Goal: Use online tool/utility: Utilize a website feature to perform a specific function

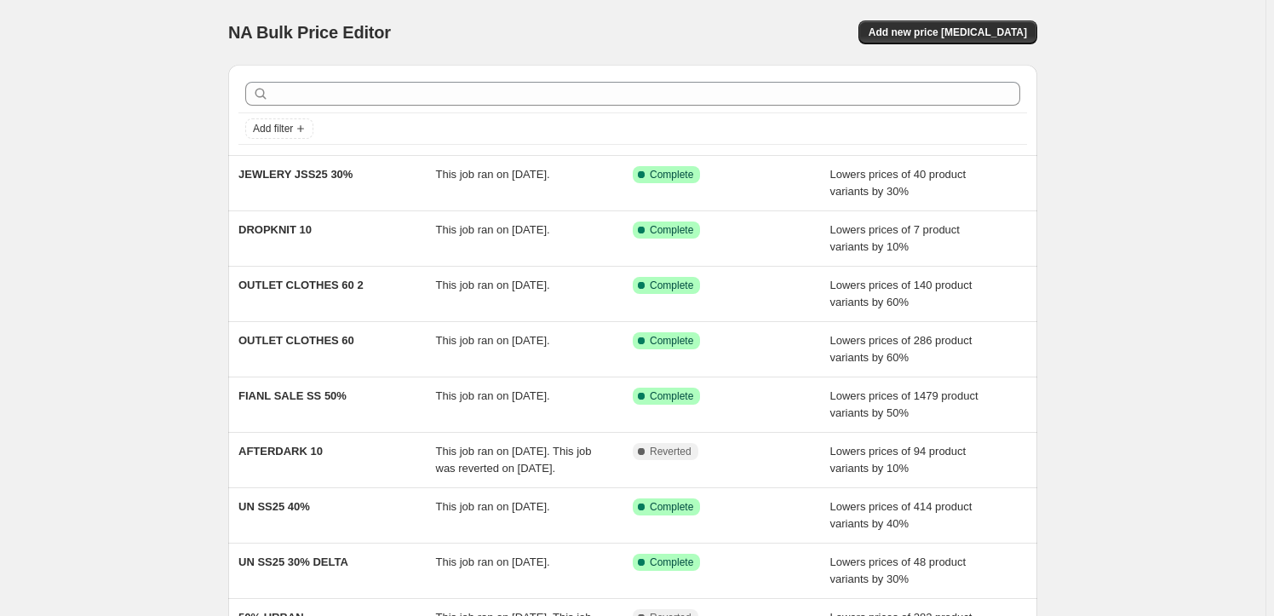
click at [462, 107] on div at bounding box center [633, 93] width 789 height 37
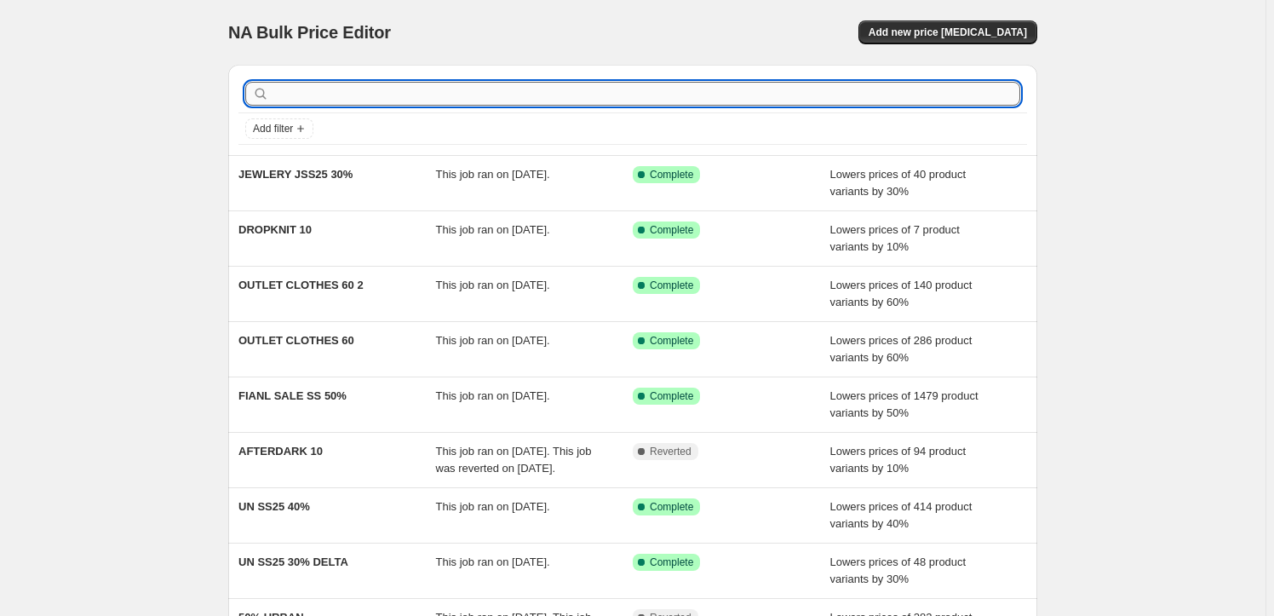
click at [457, 100] on input "text" at bounding box center [647, 94] width 748 height 24
type input "OU"
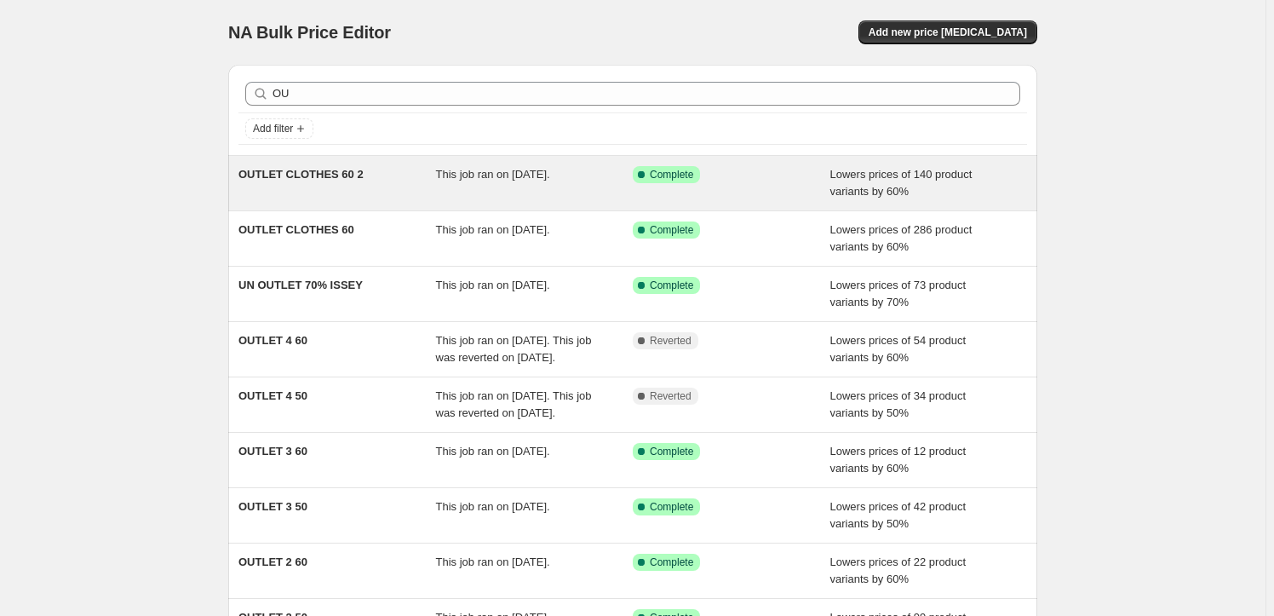
click at [295, 175] on span "OUTLET CLOTHES 60 2" at bounding box center [301, 174] width 125 height 13
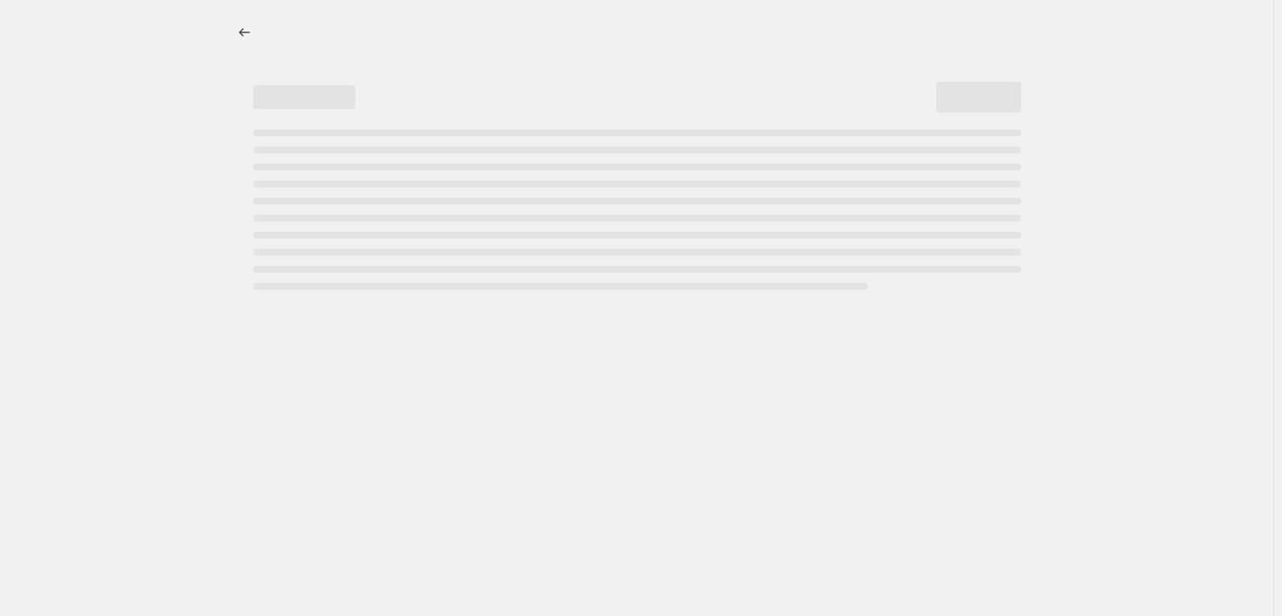
select select "percentage"
select select "tag"
select select "vendor"
select select "not_equal"
select select "vendor"
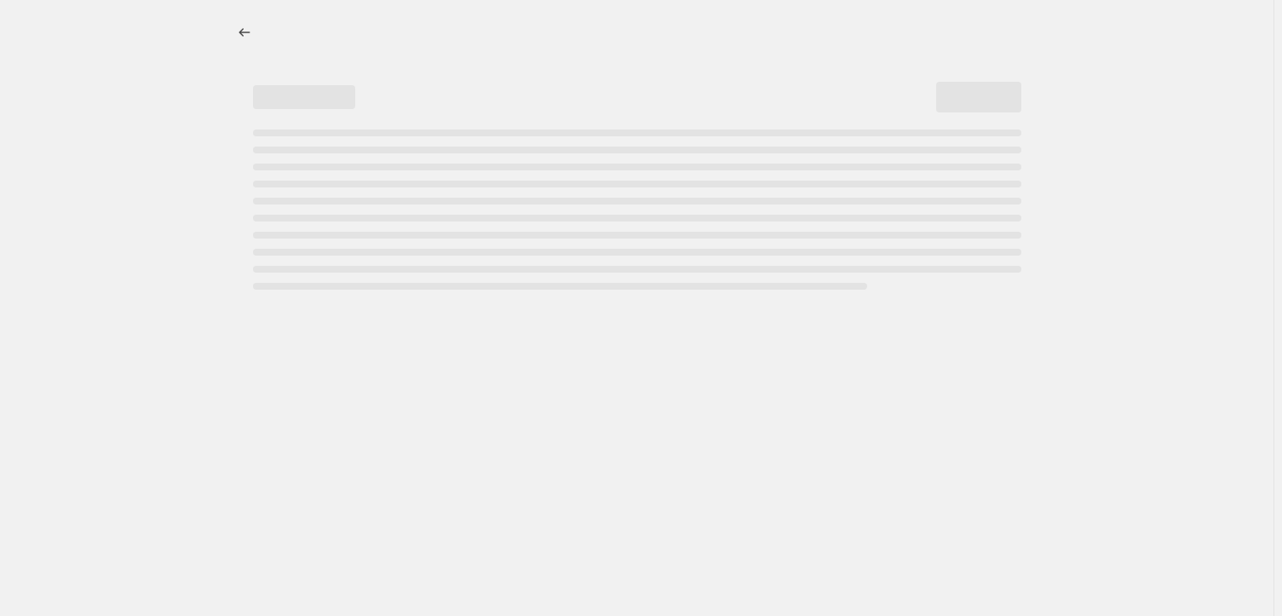
select select "not_equal"
select select "product_status"
select select "draft"
select select "product_type"
select select "not_equal"
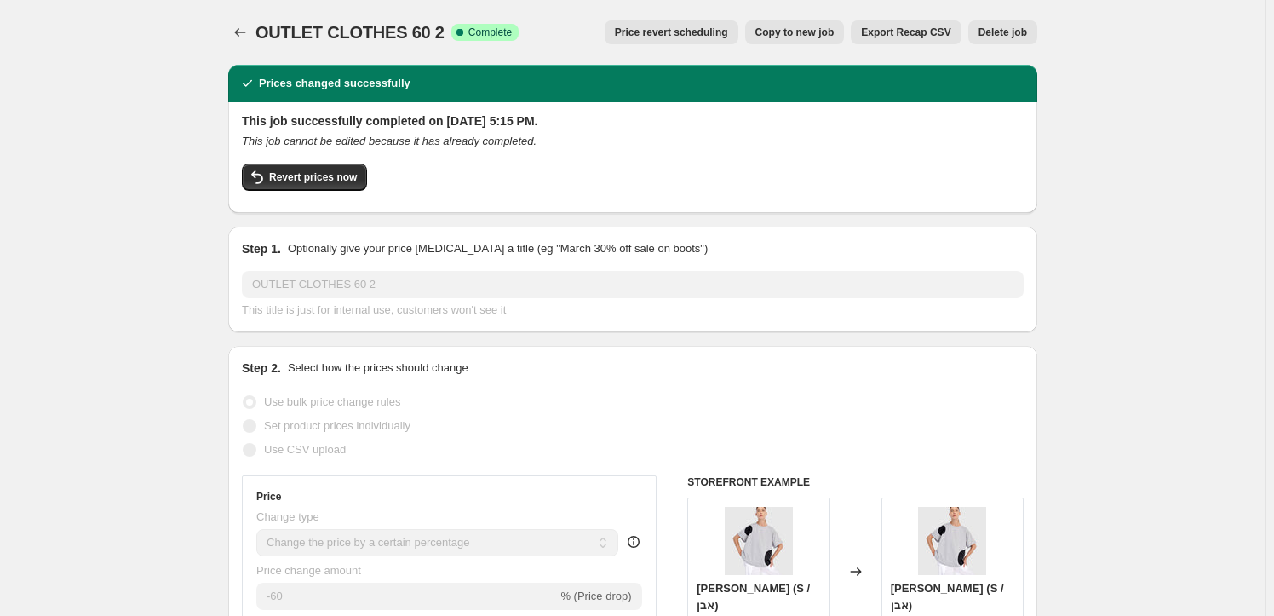
click at [834, 41] on button "Copy to new job" at bounding box center [795, 32] width 100 height 24
select select "percentage"
select select "tag"
select select "vendor"
select select "not_equal"
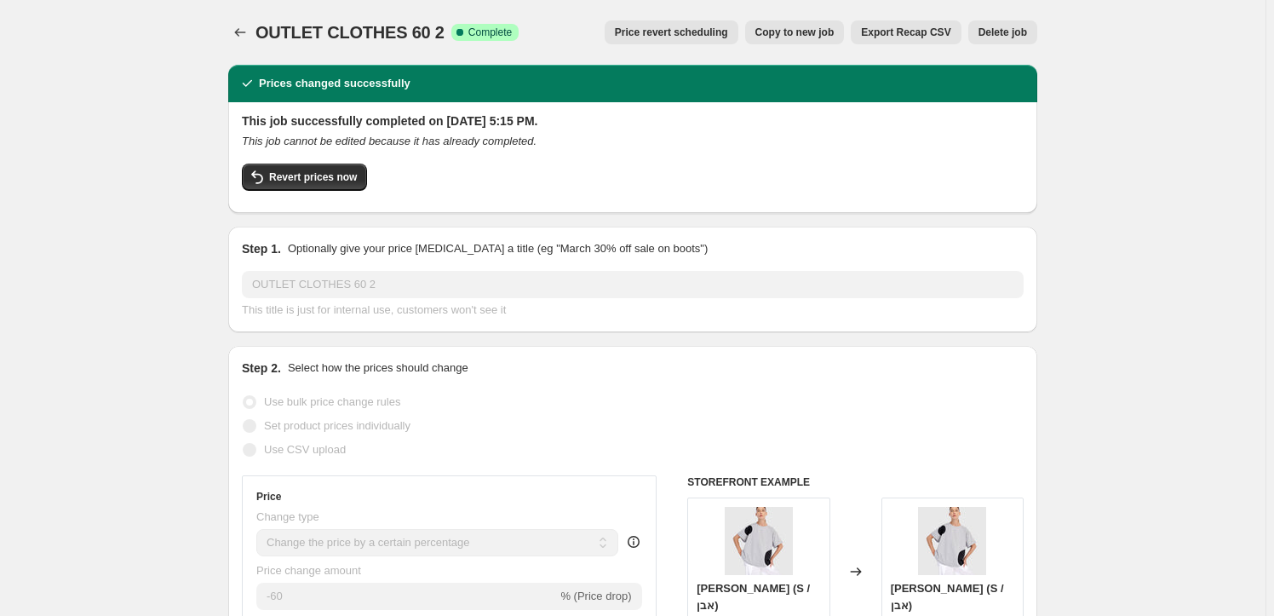
select select "vendor"
select select "not_equal"
select select "product_status"
select select "draft"
select select "product_type"
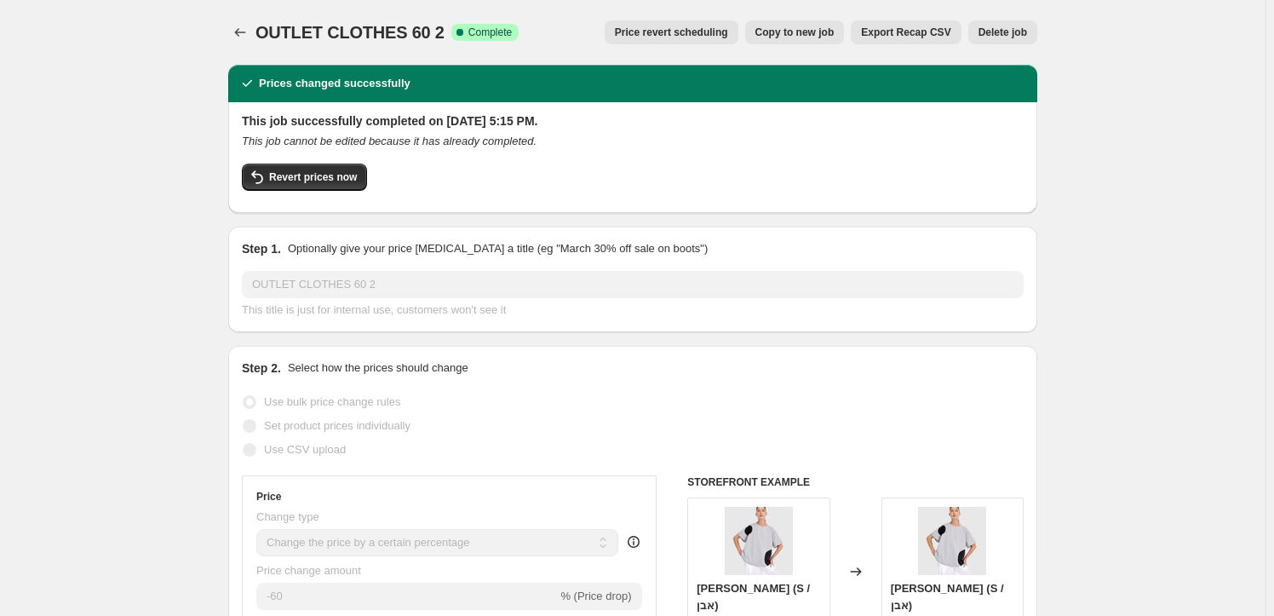
select select "not_equal"
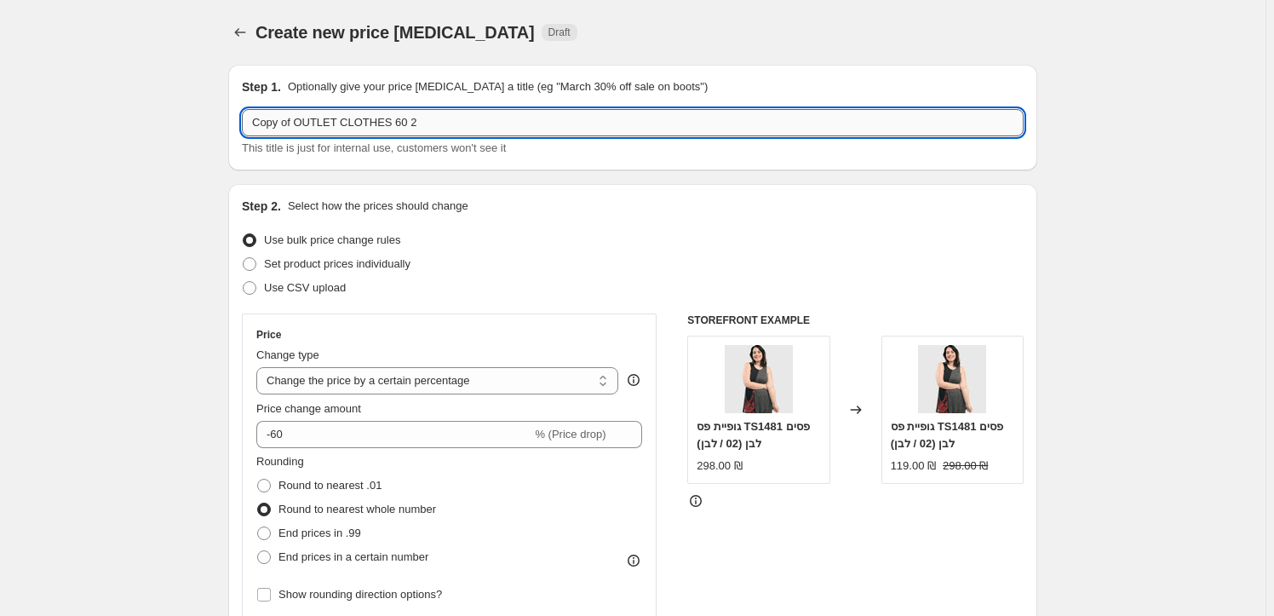
click at [348, 124] on input "Copy of OUTLET CLOTHES 60 2" at bounding box center [633, 122] width 782 height 27
drag, startPoint x: 296, startPoint y: 122, endPoint x: 239, endPoint y: 124, distance: 57.1
click at [239, 124] on div "Step 1. Optionally give your price change job a title (eg "March 30% off sale o…" at bounding box center [632, 118] width 809 height 106
drag, startPoint x: 343, startPoint y: 116, endPoint x: 295, endPoint y: 114, distance: 48.6
click at [295, 114] on input "OUTLET CLOTHES 60 2" at bounding box center [633, 122] width 782 height 27
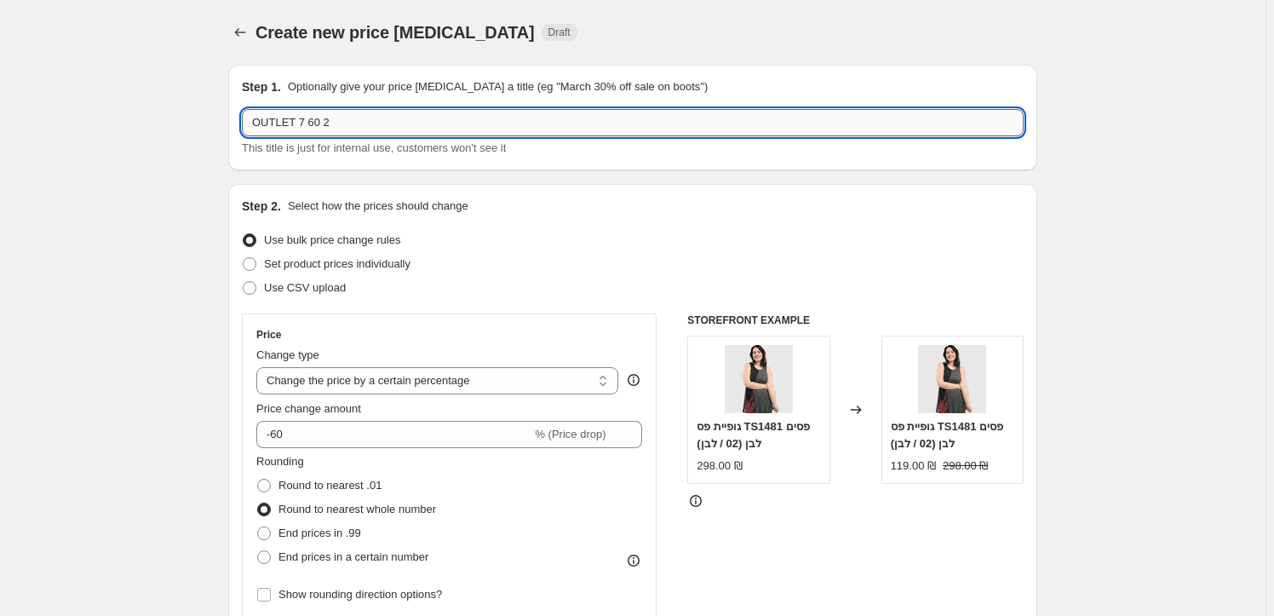
drag, startPoint x: 332, startPoint y: 118, endPoint x: 324, endPoint y: 121, distance: 8.9
click at [324, 121] on input "OUTLET 7 60 2" at bounding box center [633, 122] width 782 height 27
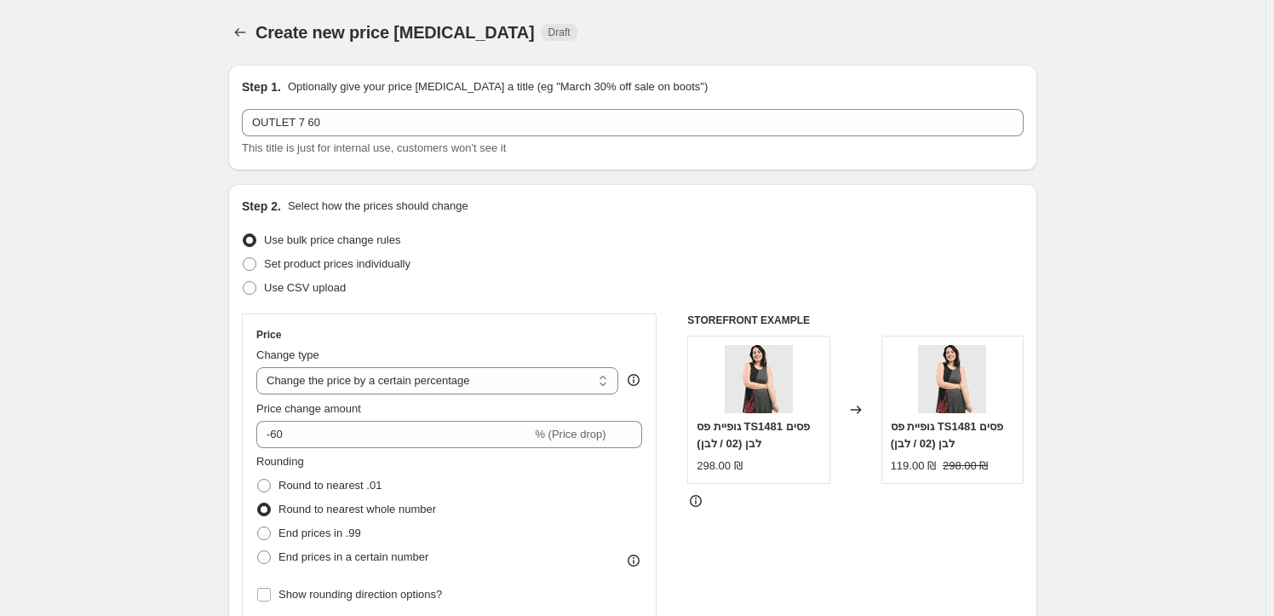
click at [695, 58] on div "Create new price change job. This page is ready Create new price change job Dra…" at bounding box center [632, 32] width 809 height 65
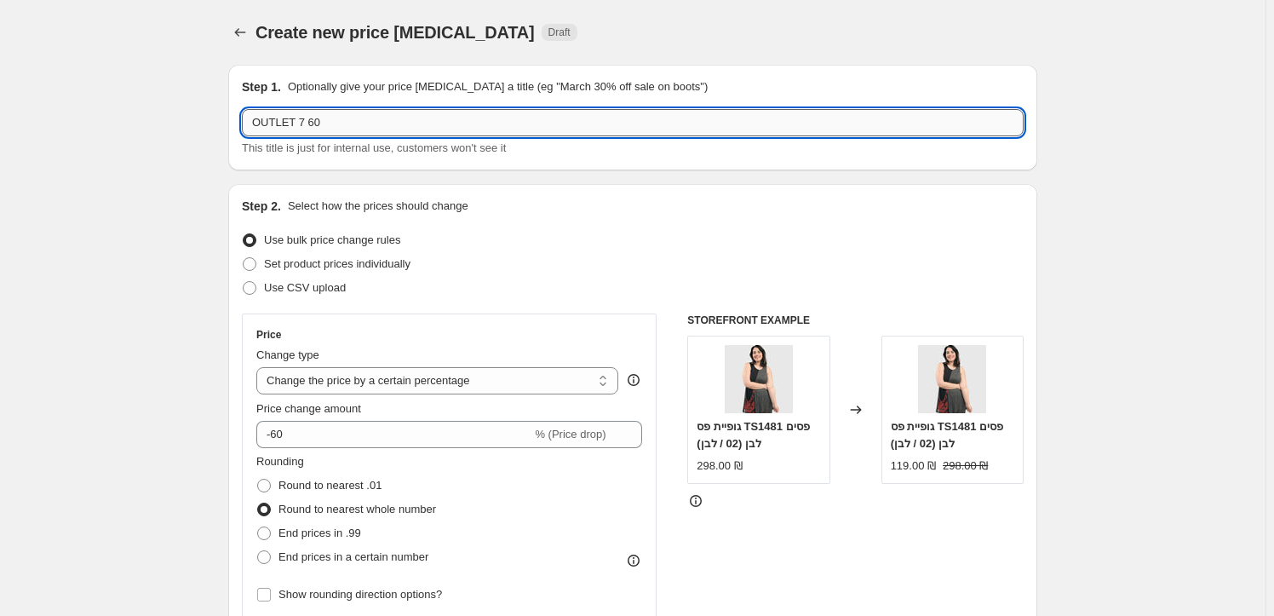
click at [324, 124] on input "OUTLET 7 60" at bounding box center [633, 122] width 782 height 27
click at [323, 124] on input "OUTLET 7 60" at bounding box center [633, 122] width 782 height 27
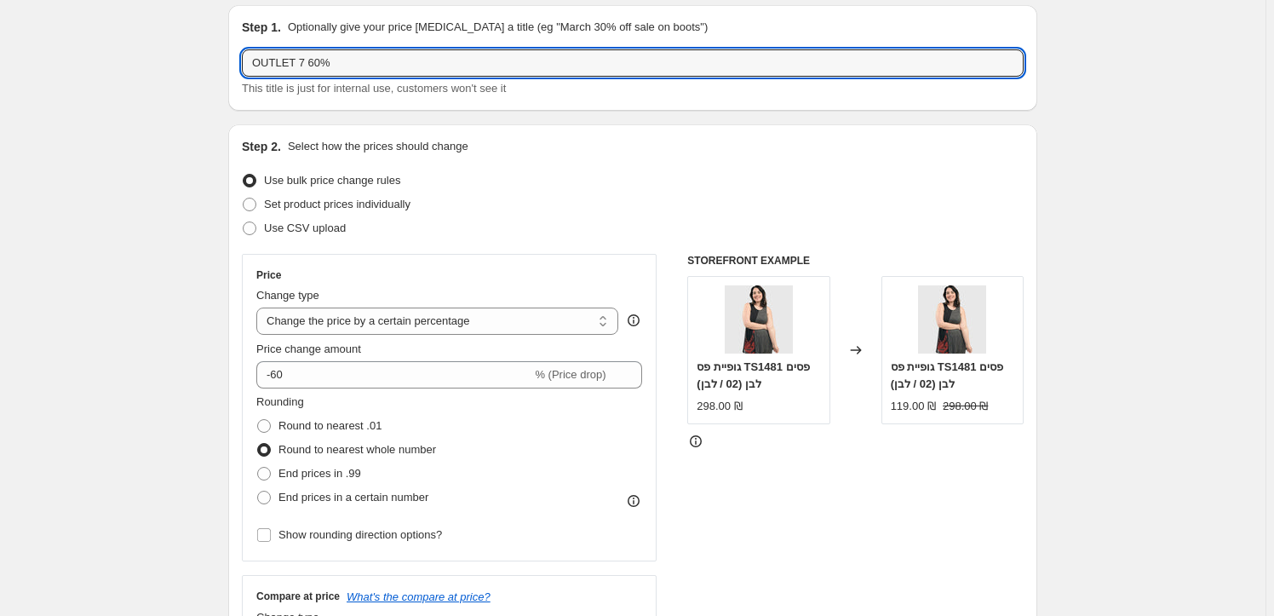
scroll to position [77, 0]
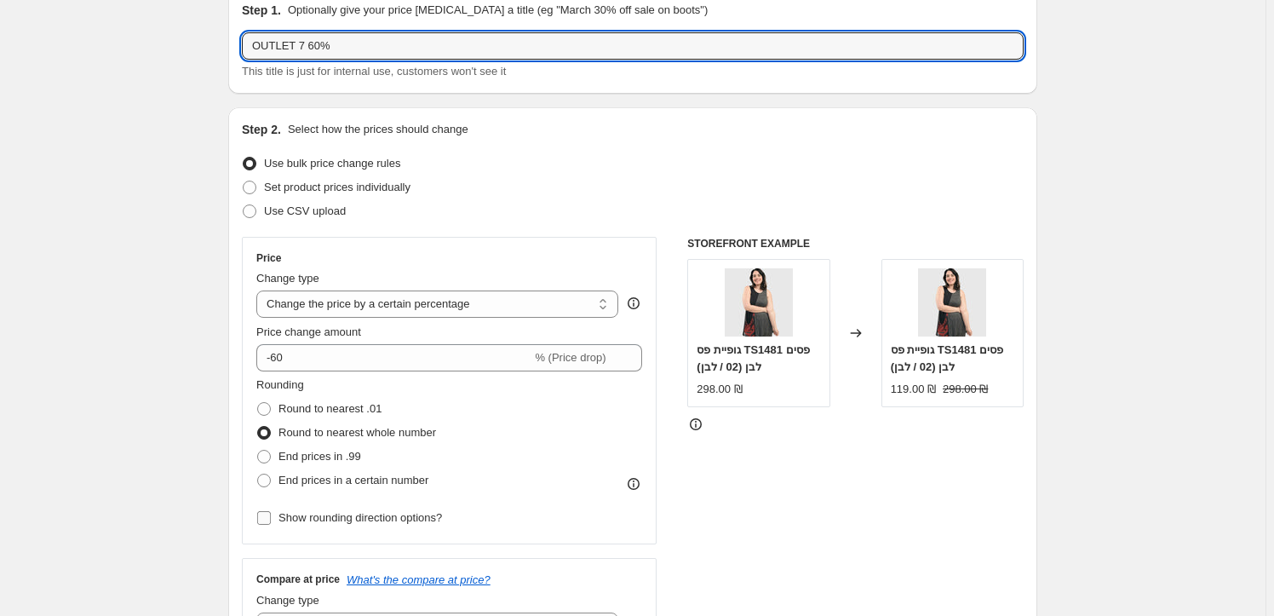
type input "OUTLET 7 60%"
click at [318, 515] on span "Show rounding direction options?" at bounding box center [361, 517] width 164 height 13
click at [271, 515] on input "Show rounding direction options?" at bounding box center [264, 518] width 14 height 14
checkbox input "true"
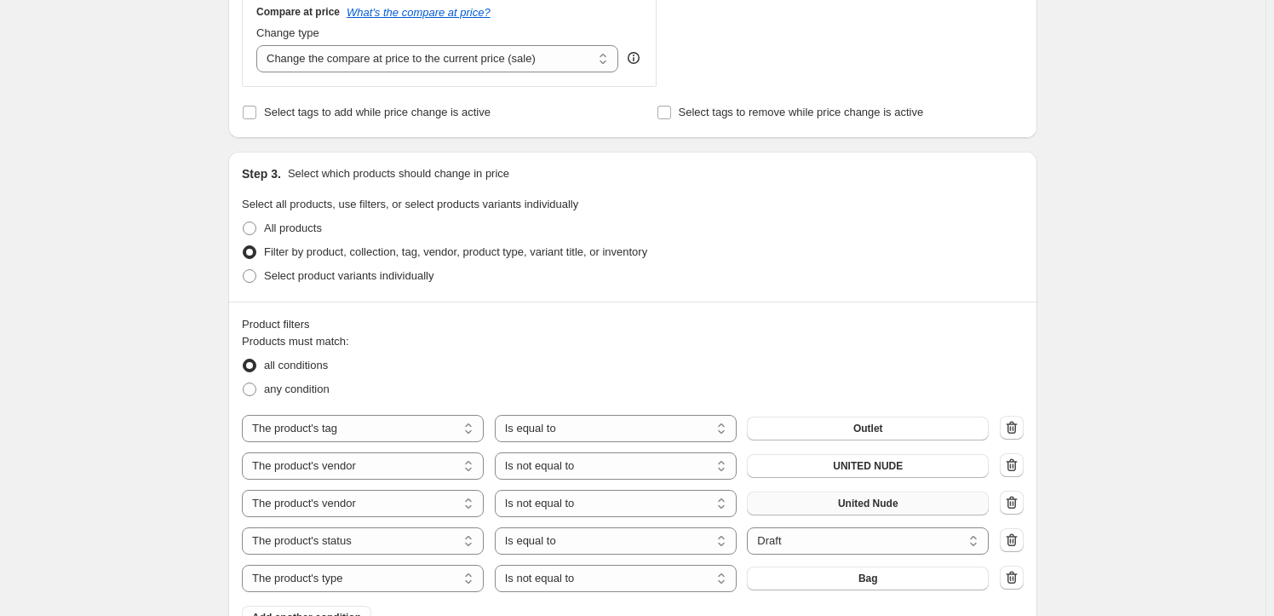
scroll to position [774, 0]
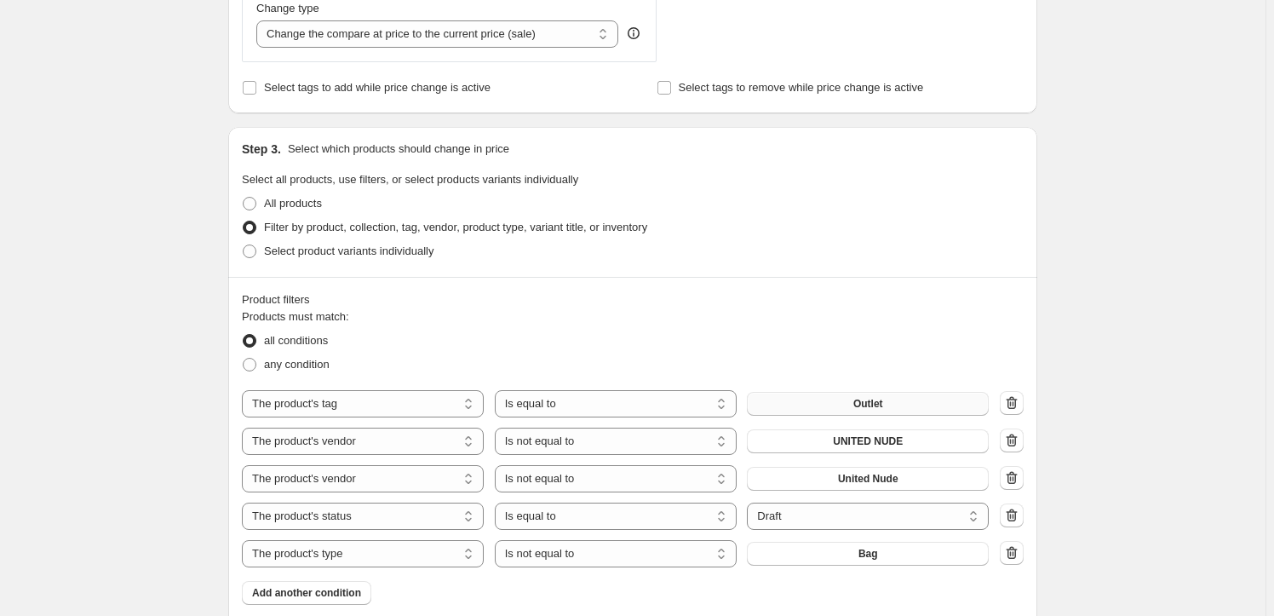
click at [872, 396] on button "Outlet" at bounding box center [868, 404] width 242 height 24
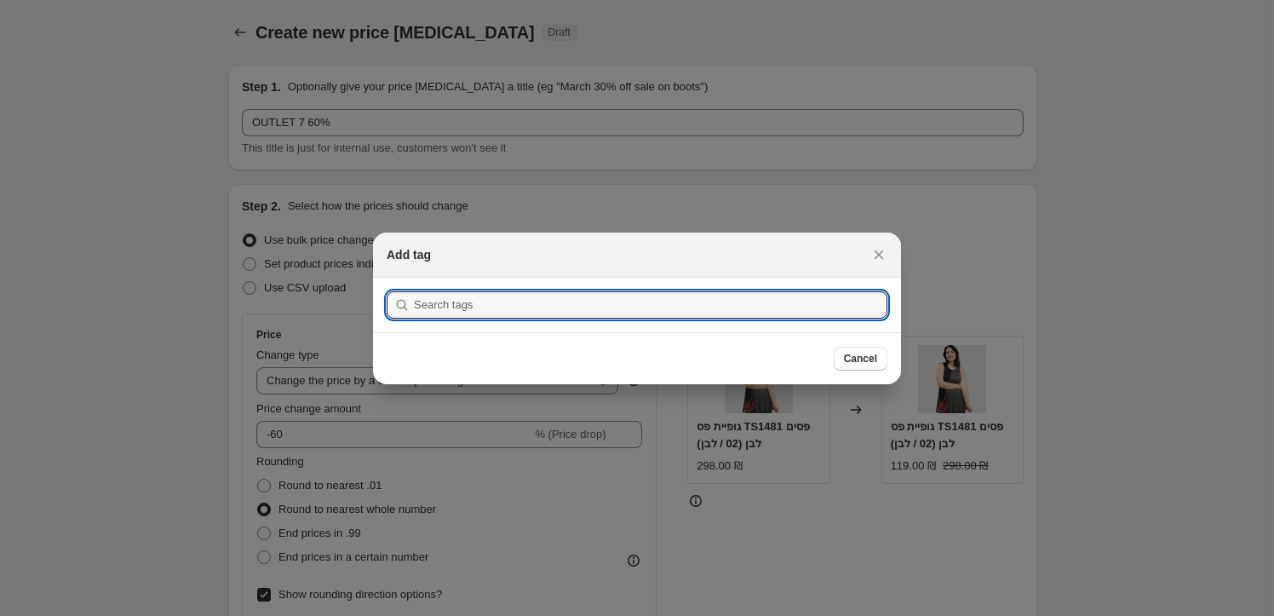
scroll to position [0, 0]
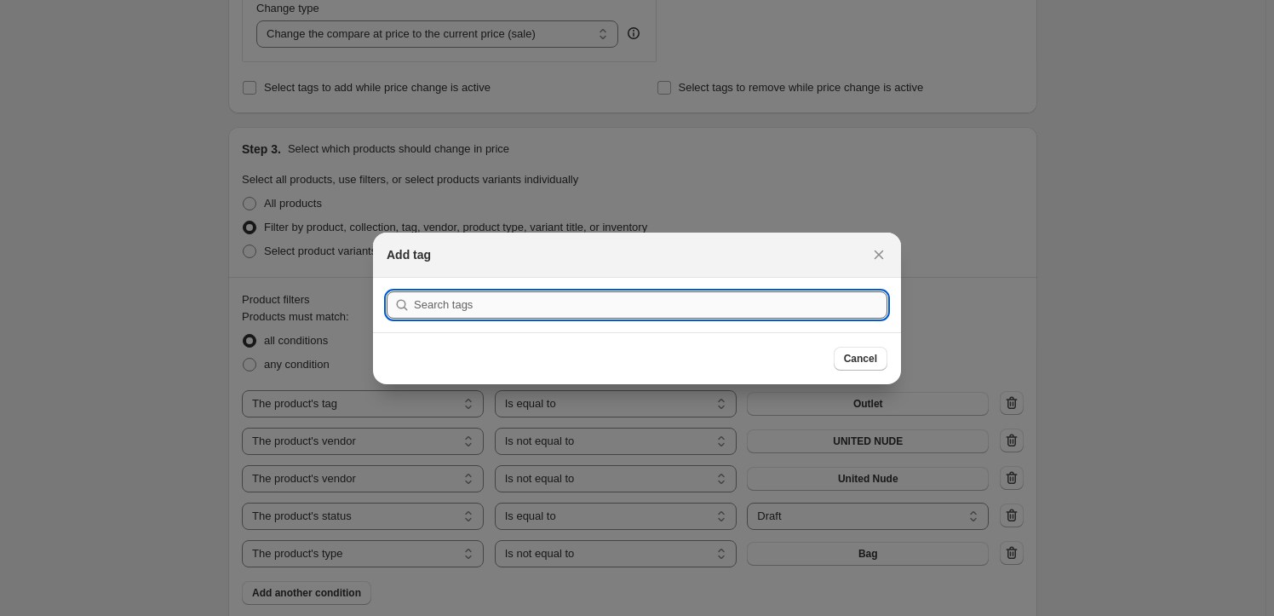
click at [474, 304] on input ":r4g:" at bounding box center [651, 304] width 474 height 27
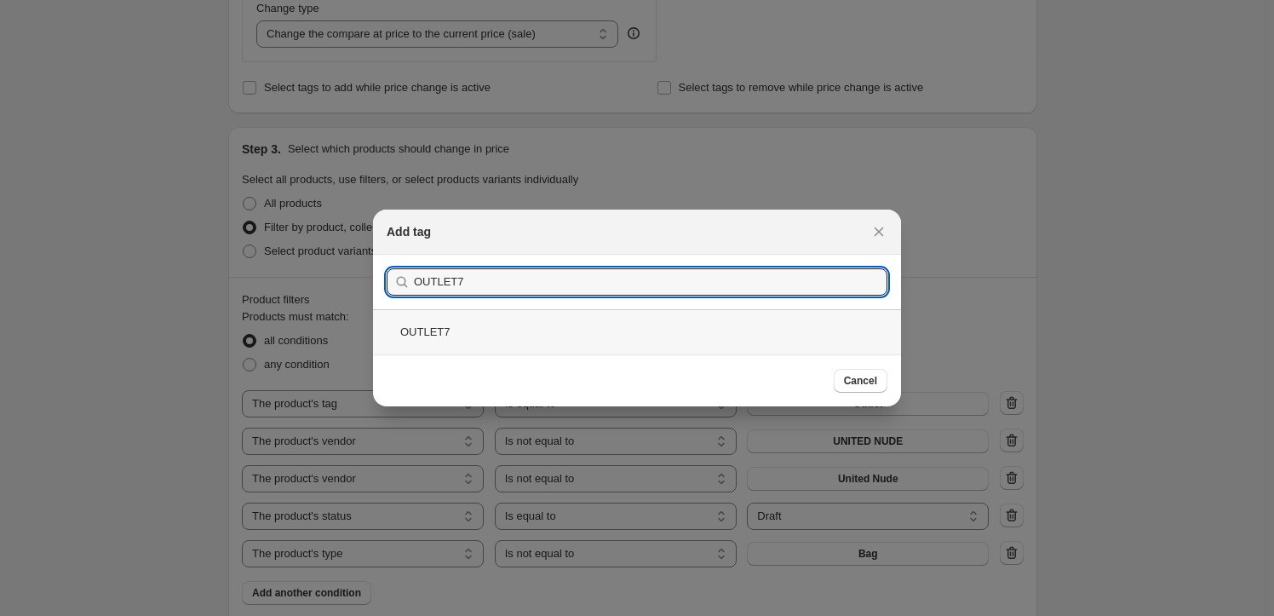
type input "OUTLET7"
click at [485, 326] on div "OUTLET7" at bounding box center [637, 331] width 528 height 45
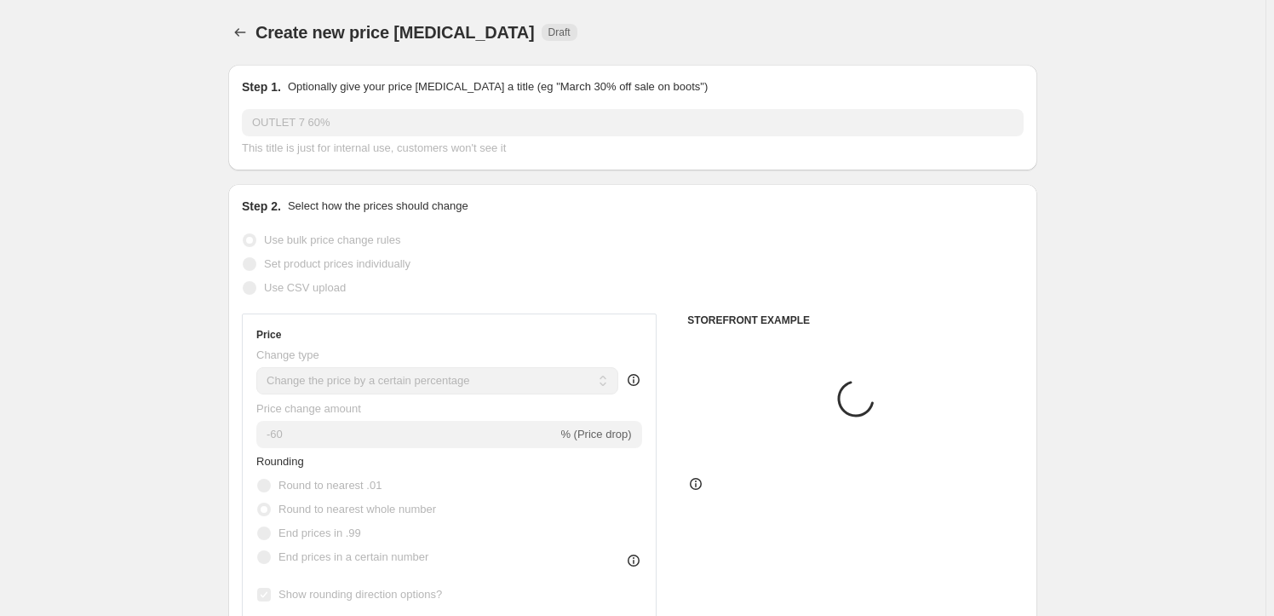
scroll to position [774, 0]
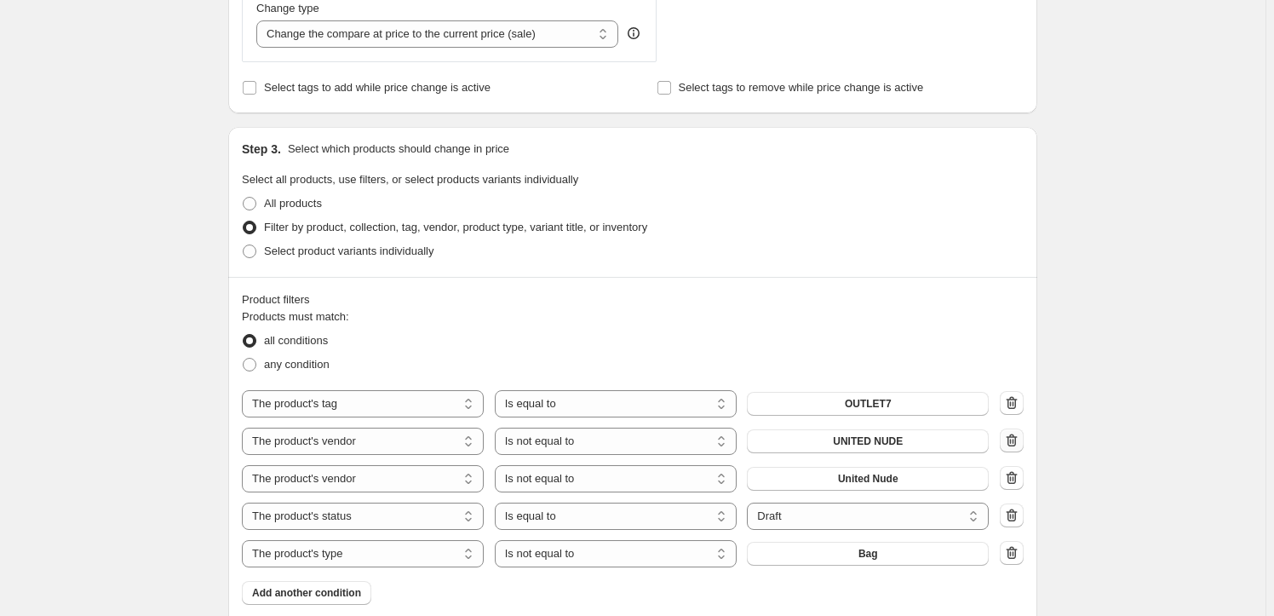
click at [1018, 434] on icon "button" at bounding box center [1011, 440] width 17 height 17
select select "product_status"
select select "equal"
select select "product_type"
select select "not_equal"
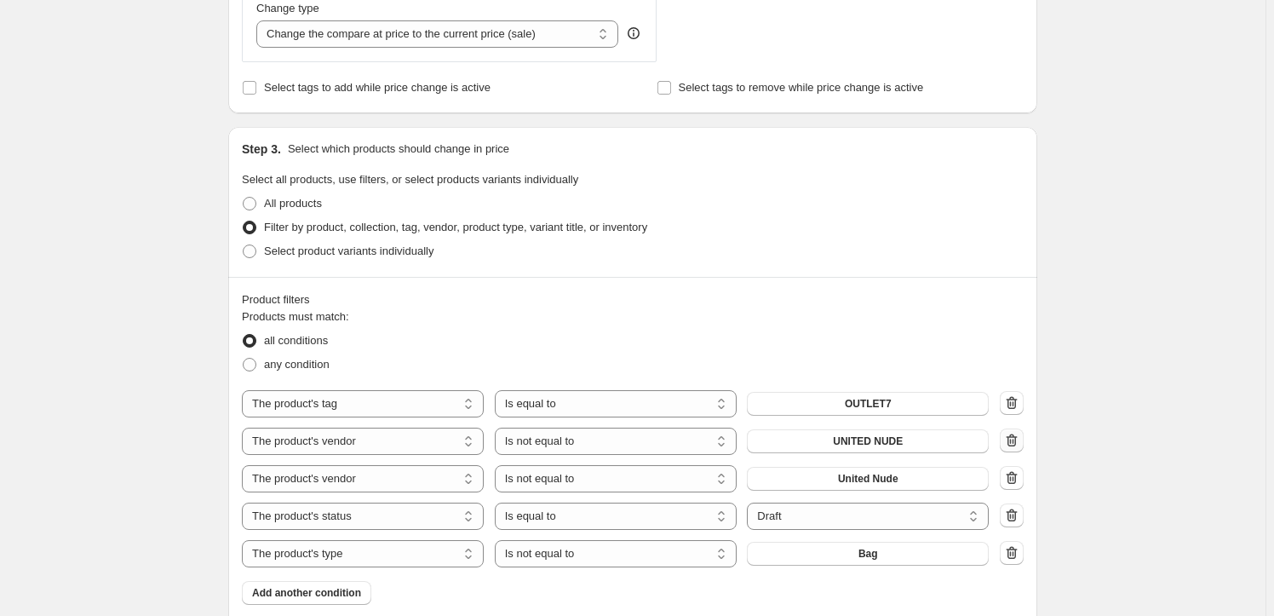
select select "draft"
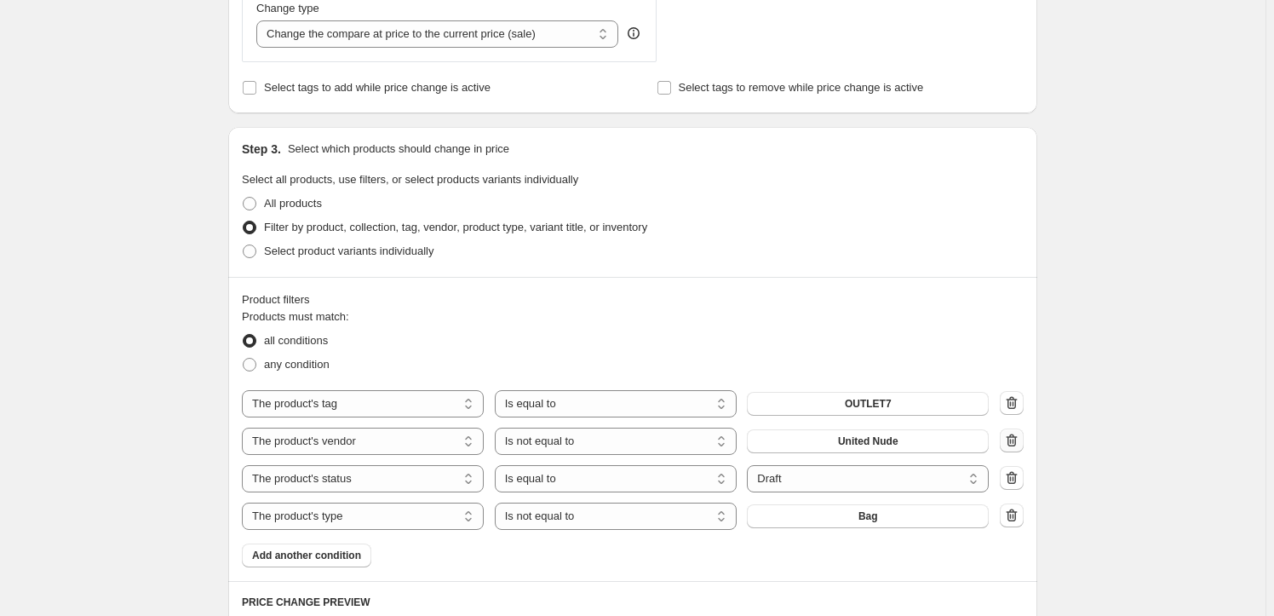
click at [1018, 439] on icon "button" at bounding box center [1011, 440] width 17 height 17
select select "product_status"
select select "equal"
select select "product_type"
select select "not_equal"
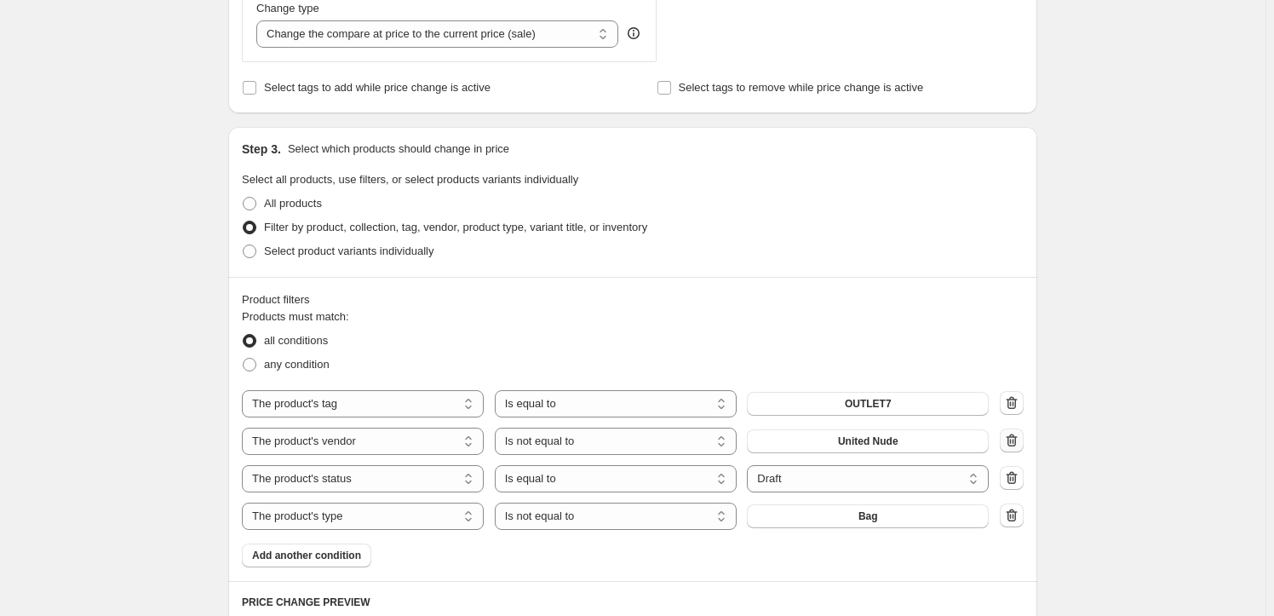
select select "draft"
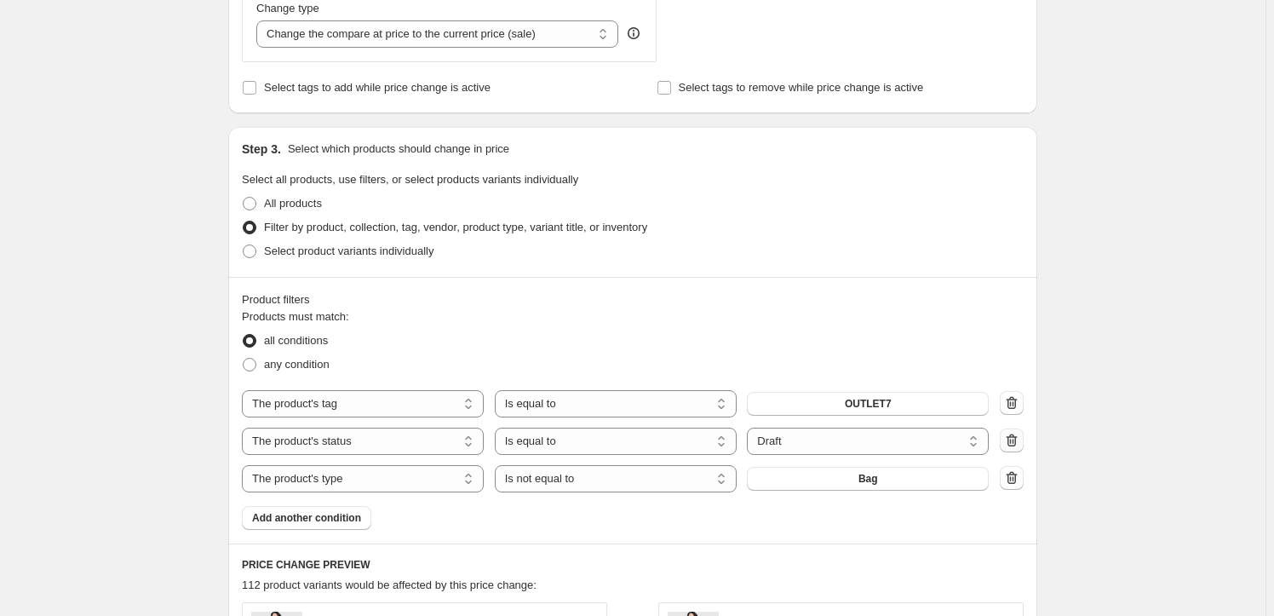
click at [1018, 439] on icon "button" at bounding box center [1011, 440] width 17 height 17
select select "product_type"
select select "not_equal"
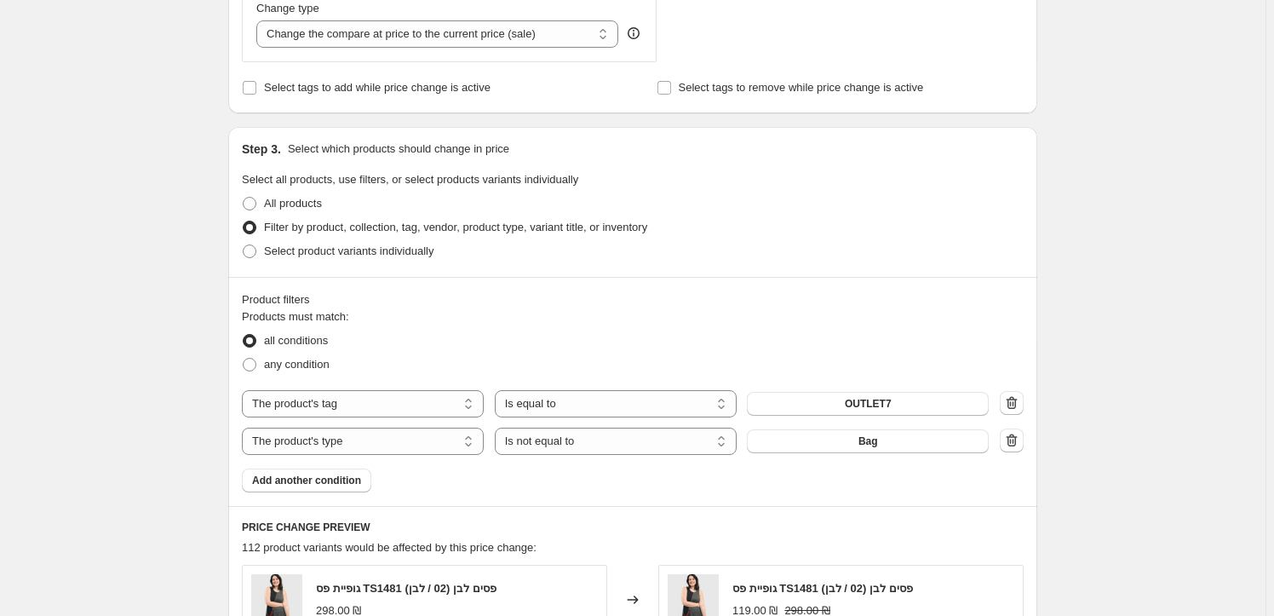
click at [1018, 440] on icon "button" at bounding box center [1011, 440] width 17 height 17
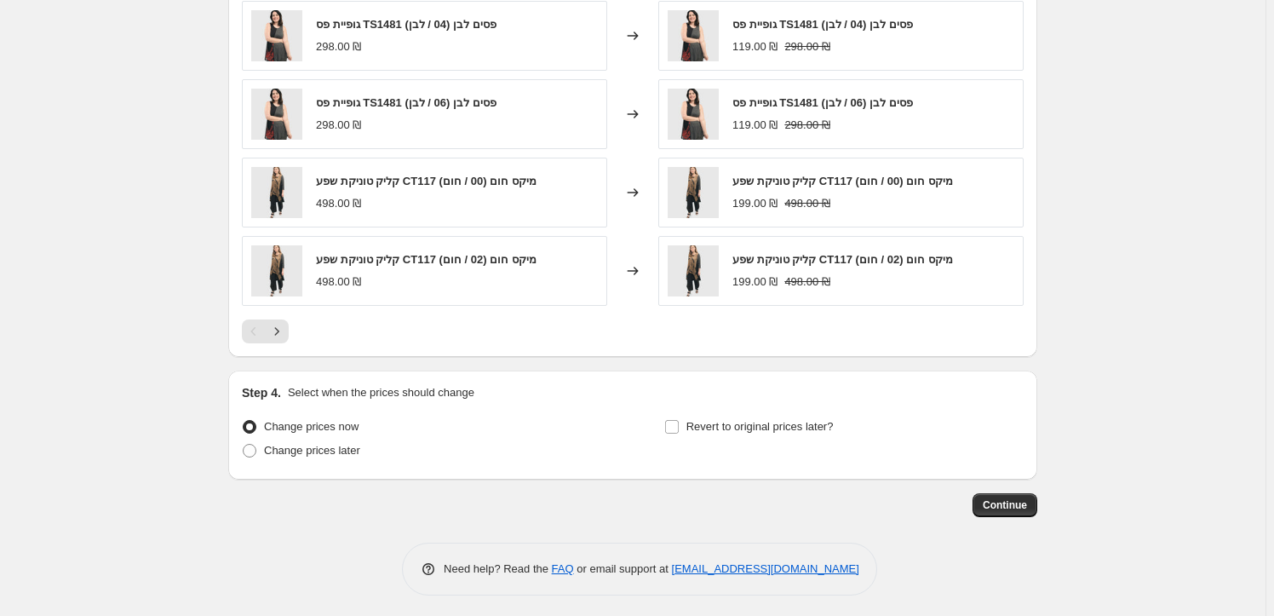
scroll to position [1383, 0]
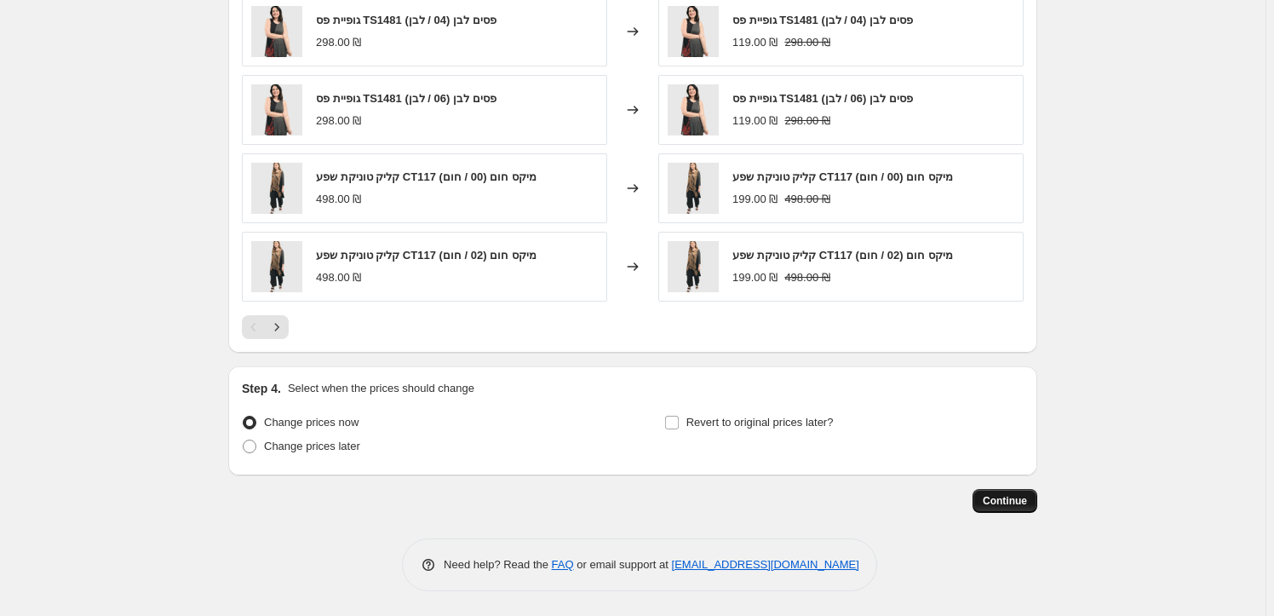
click at [1010, 494] on span "Continue" at bounding box center [1005, 501] width 44 height 14
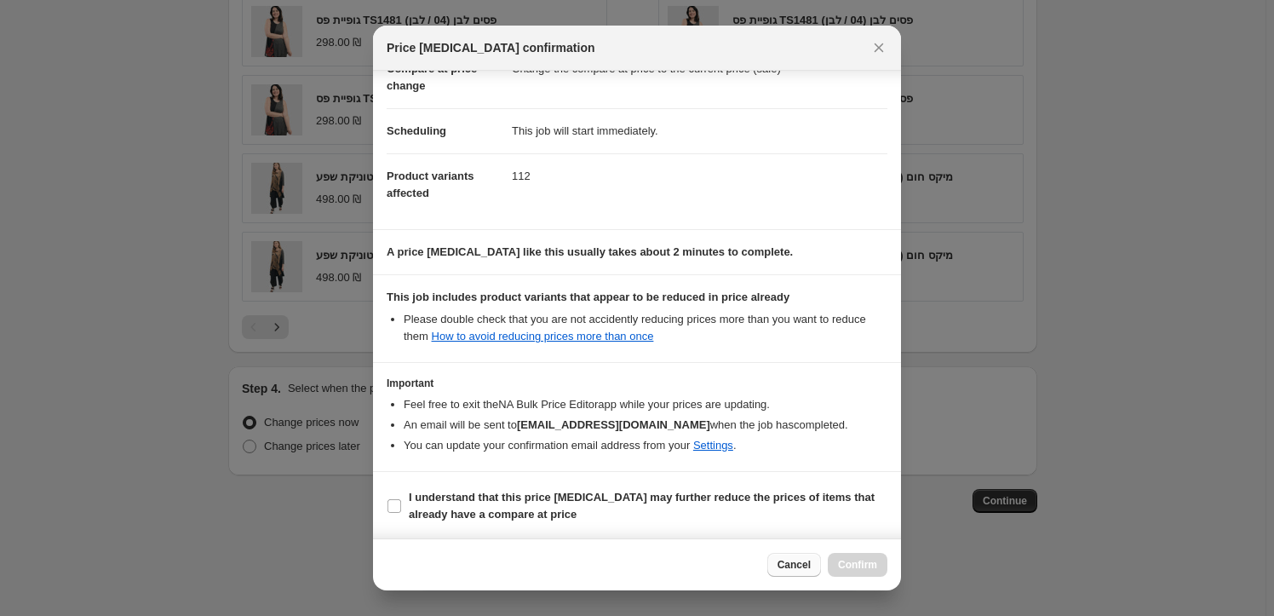
scroll to position [101, 0]
click at [399, 504] on input "I understand that this price change job may further reduce the prices of items …" at bounding box center [395, 505] width 14 height 14
checkbox input "true"
click at [841, 561] on span "Confirm" at bounding box center [857, 565] width 39 height 14
type input "OUTLET 7 60%"
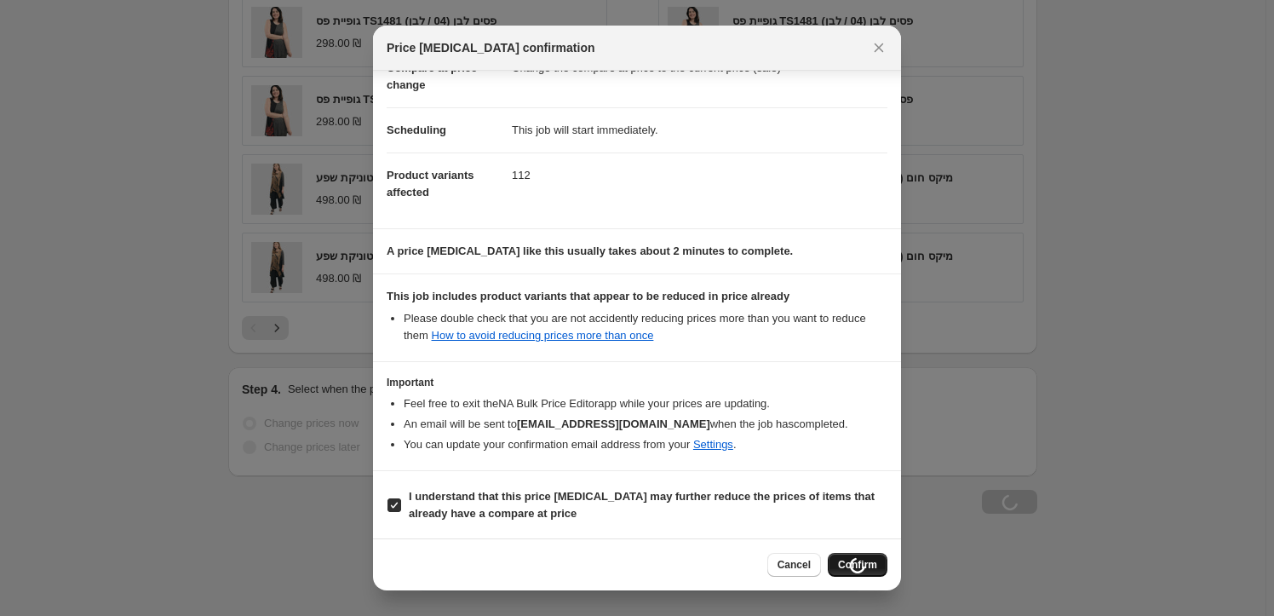
scroll to position [1383, 0]
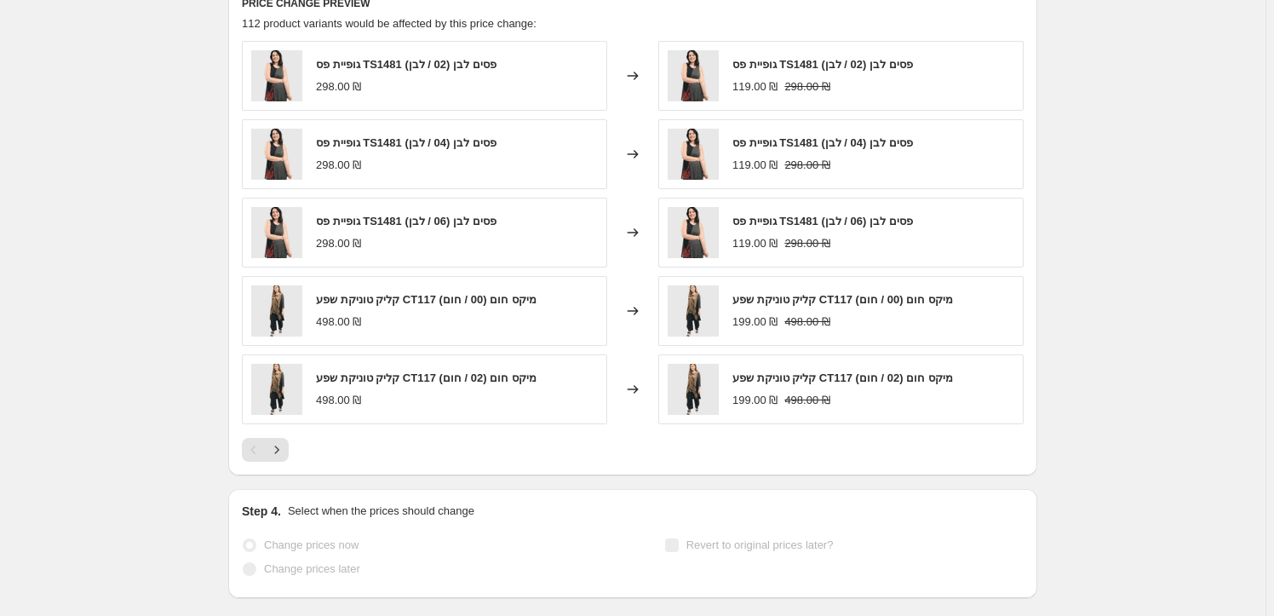
select select "percentage"
select select "tag"
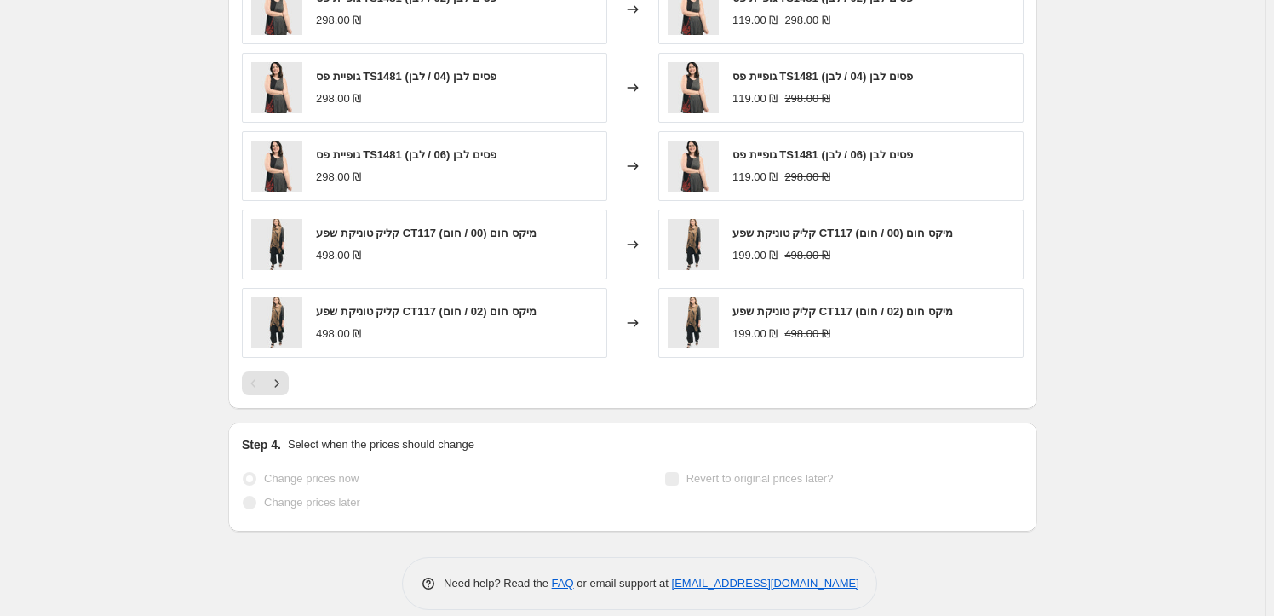
scroll to position [0, 0]
